Goal: Task Accomplishment & Management: Complete application form

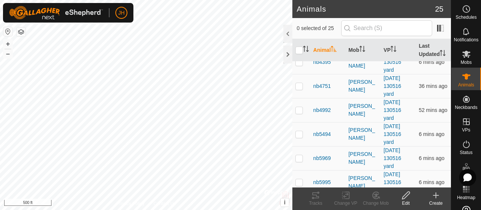
scroll to position [263, 0]
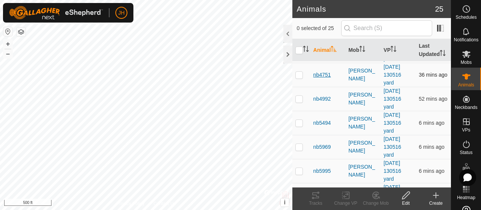
click at [327, 79] on span "nb4751" at bounding box center [322, 75] width 18 height 8
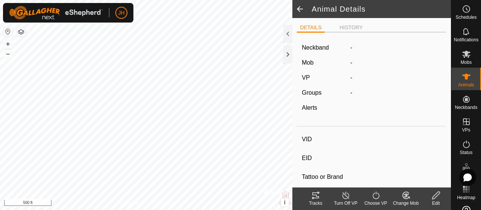
type input "nb4751"
type input "-"
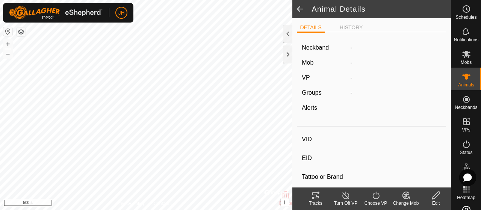
type input "0 kg"
type input "-"
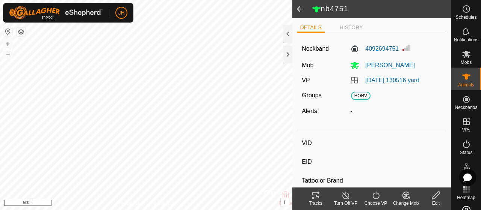
type input "30"
type input "-"
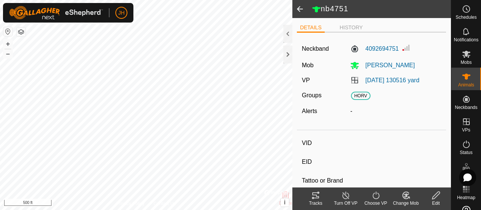
type input "0 kg"
type input "-"
click at [301, 10] on span at bounding box center [299, 9] width 15 height 18
type input "nb4751"
type input "-"
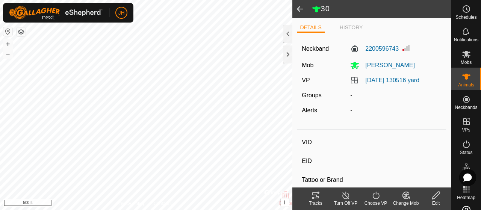
type input "-"
type input "0 kg"
type input "-"
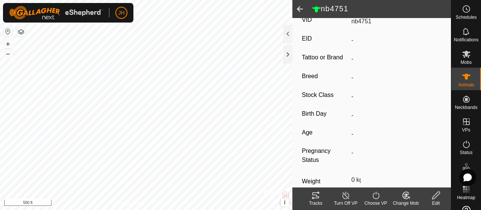
scroll to position [150, 0]
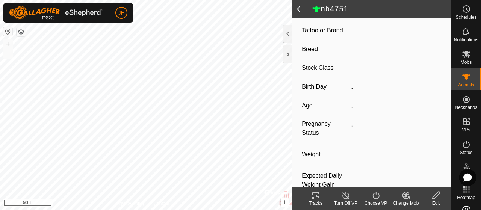
type input "30"
type input "-"
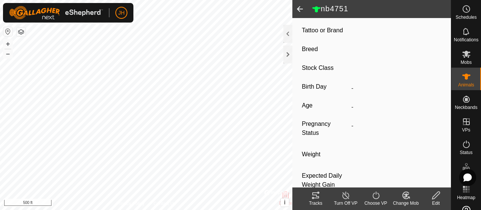
type input "0 kg"
type input "-"
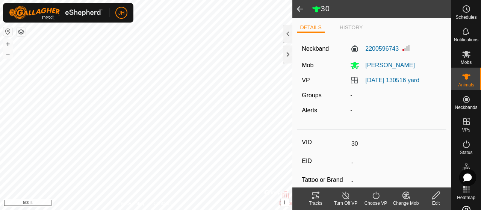
click at [301, 6] on span at bounding box center [299, 9] width 15 height 18
type input "nb4751"
type input "-"
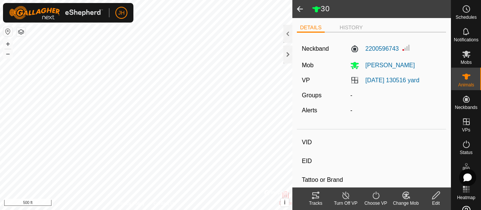
type input "-"
type input "0 kg"
type input "-"
type input "09"
type input "-"
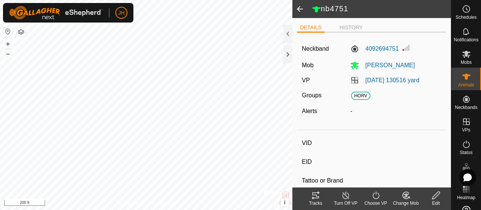
type input "-"
type input "0 kg"
type input "-"
